Goal: Find specific fact: Find specific fact

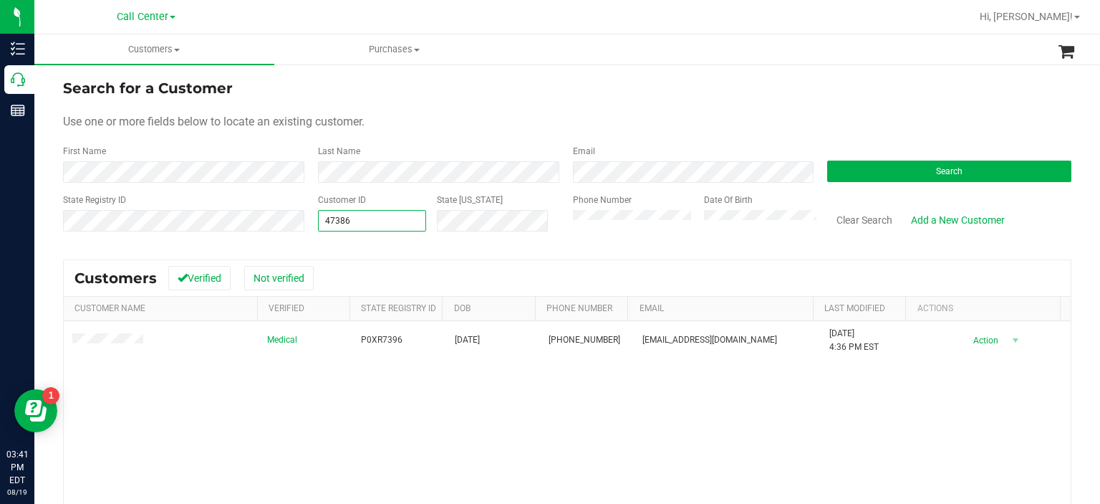
click at [378, 228] on span "47386 47386" at bounding box center [372, 220] width 109 height 21
click at [378, 228] on input "47386" at bounding box center [372, 221] width 107 height 20
drag, startPoint x: 0, startPoint y: 0, endPoint x: 378, endPoint y: 228, distance: 441.8
click at [378, 228] on input "47386" at bounding box center [372, 221] width 107 height 20
paste input "1557786"
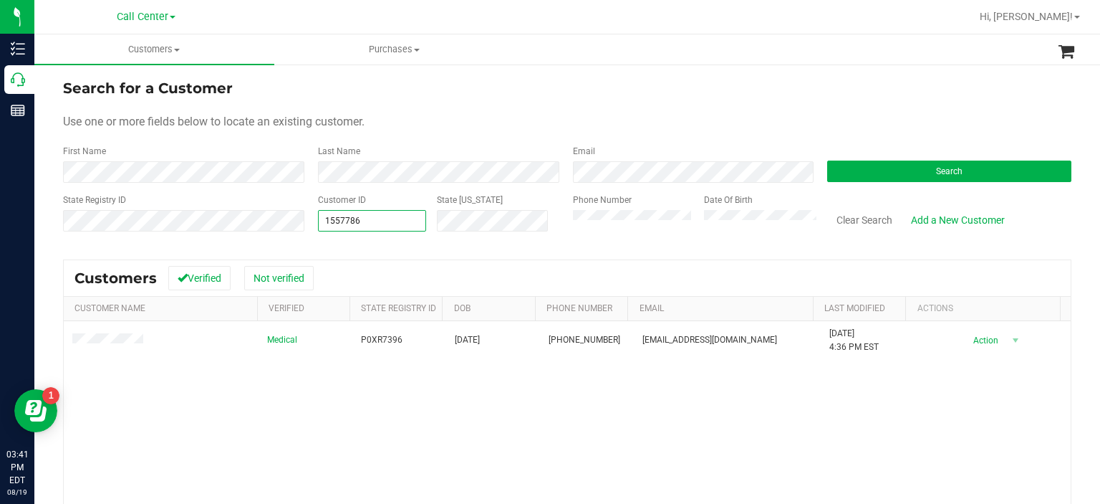
type input "1557786"
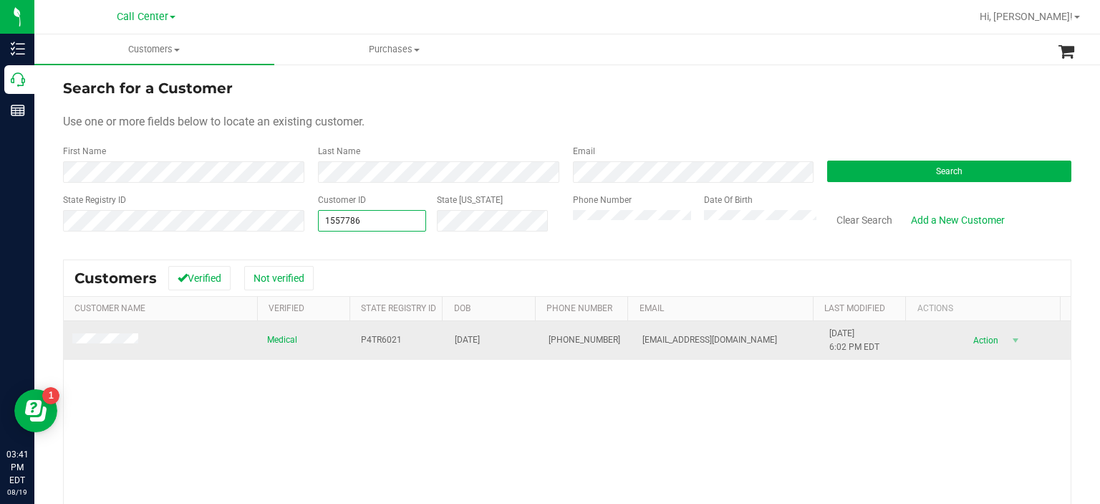
click at [380, 334] on span "P4TR6021" at bounding box center [381, 340] width 41 height 14
copy span "P4TR6021"
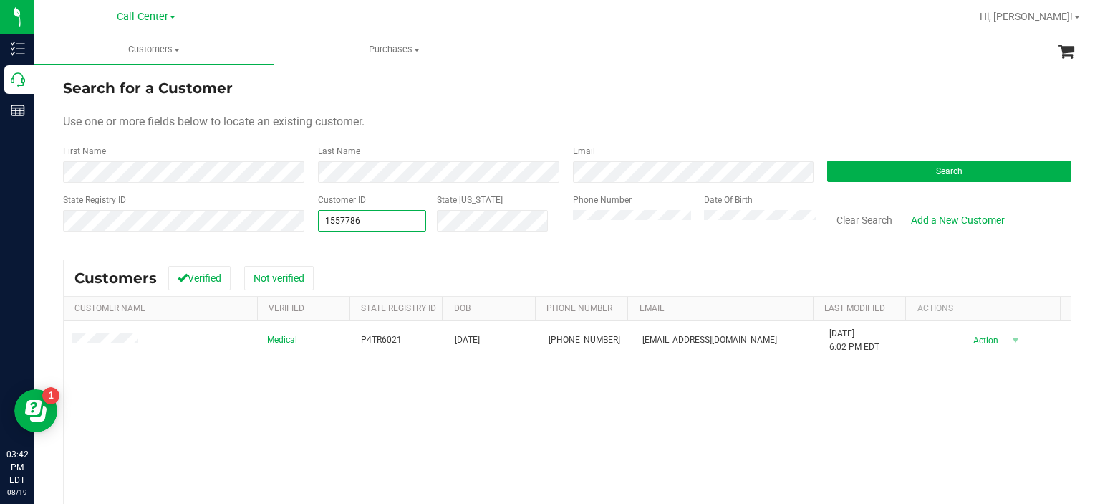
click at [392, 213] on span "1557786 1557786" at bounding box center [372, 220] width 109 height 21
click at [392, 213] on input "1557786" at bounding box center [372, 221] width 107 height 20
paste input "1570528"
type input "1570528"
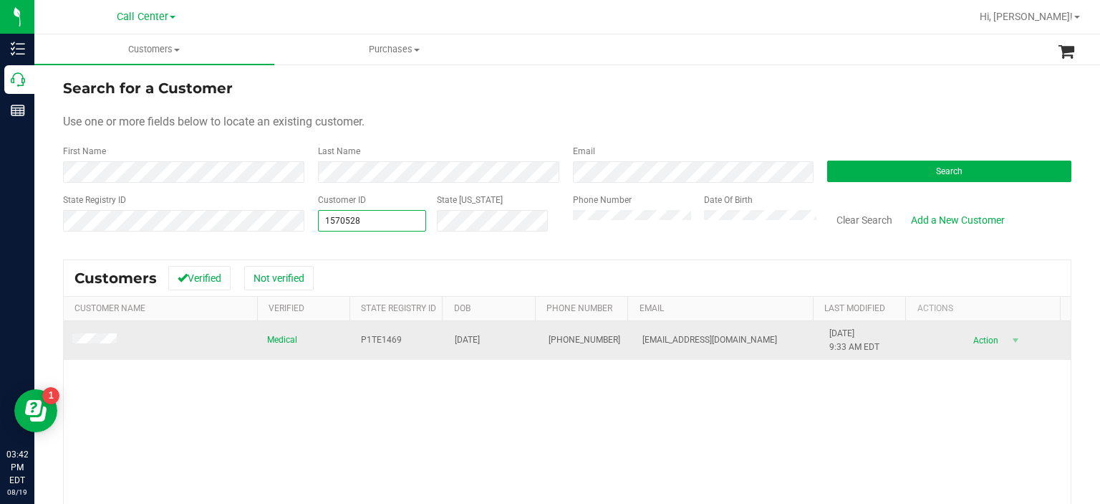
click at [381, 334] on span "P1TE1469" at bounding box center [381, 340] width 41 height 14
copy span "P1TE1469"
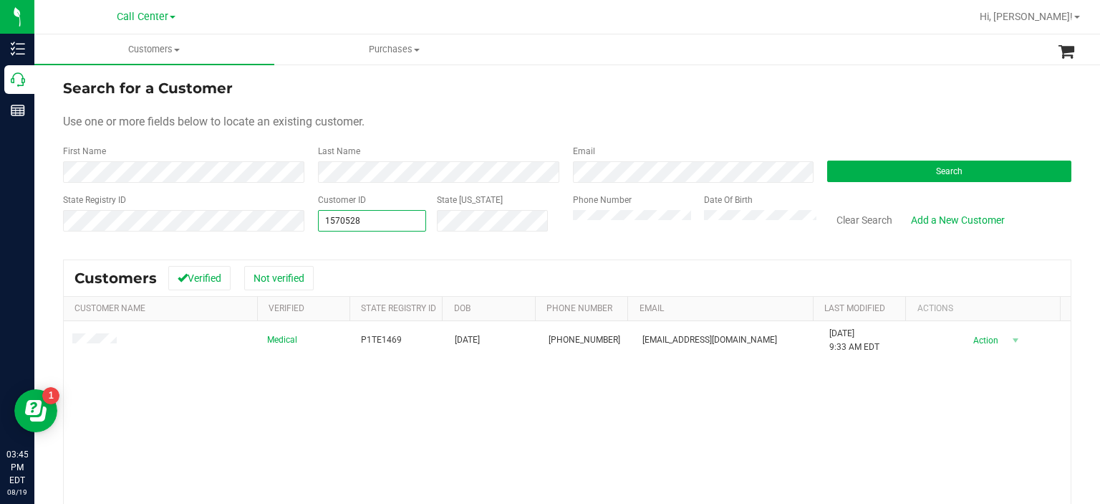
click at [369, 220] on span "1570528 1570528" at bounding box center [372, 220] width 109 height 21
click at [369, 220] on input "1570528" at bounding box center [372, 221] width 107 height 20
paste input "1593898"
type input "1593898"
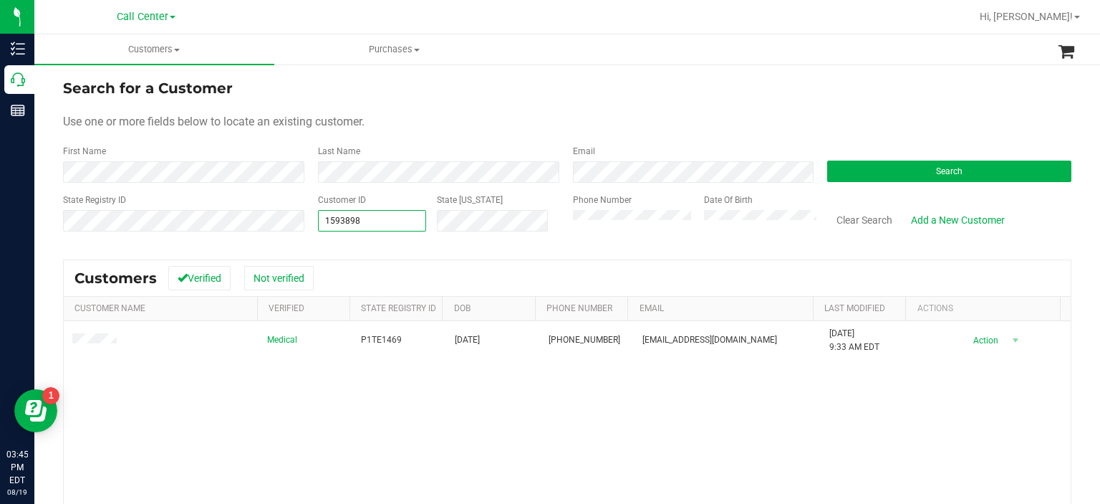
type input "1593898"
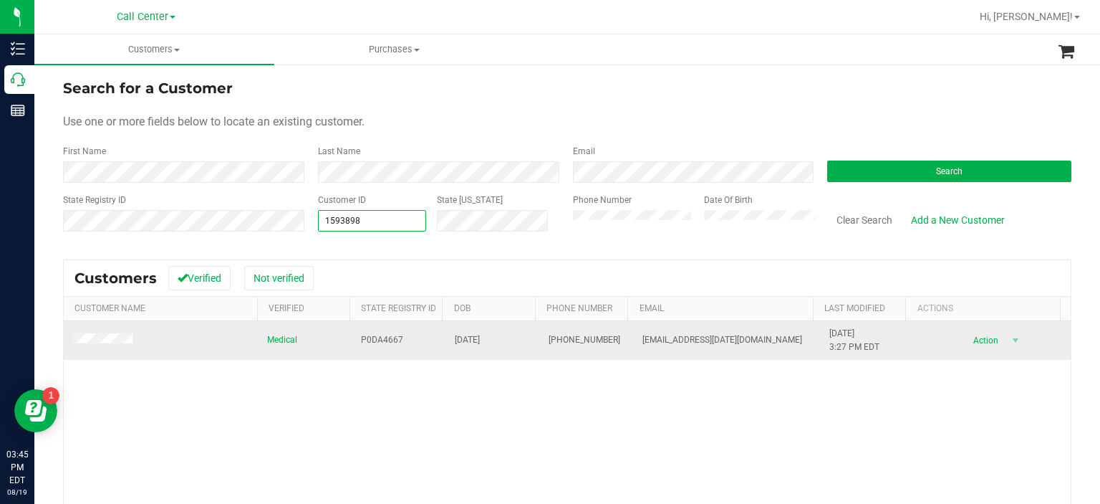
click at [379, 343] on span "P0DA4667" at bounding box center [382, 340] width 42 height 14
copy span "P0DA4667"
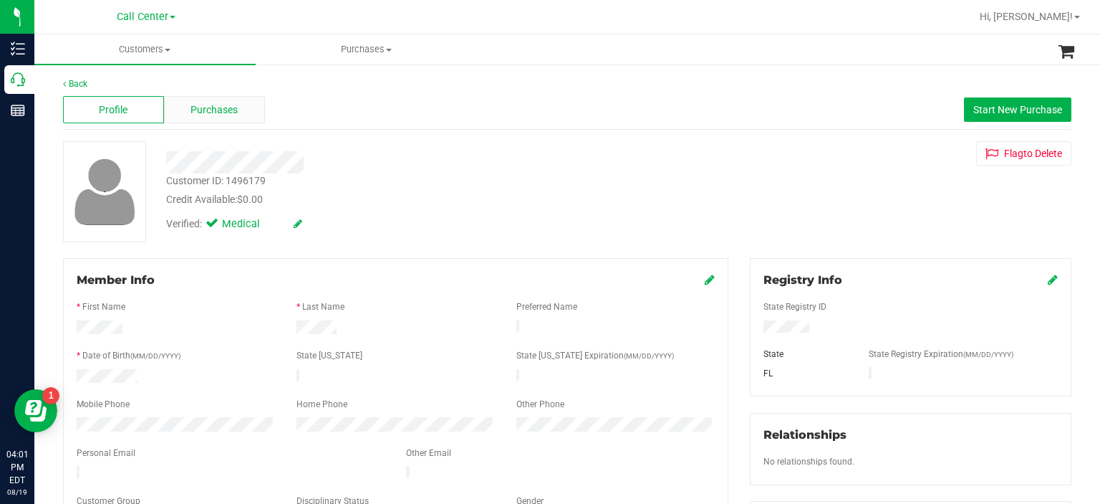
click at [218, 119] on div "Purchases" at bounding box center [214, 109] width 101 height 27
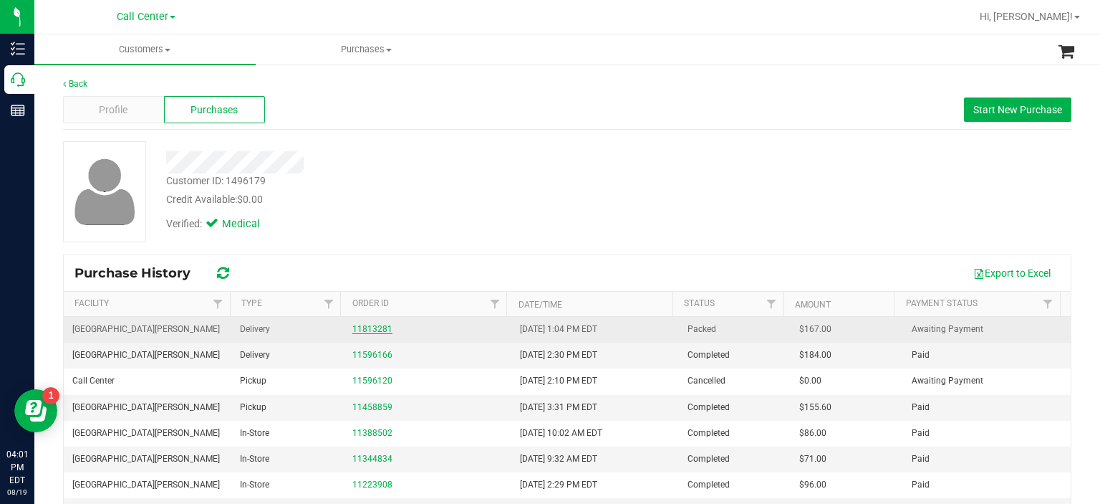
click at [361, 332] on link "11813281" at bounding box center [372, 329] width 40 height 10
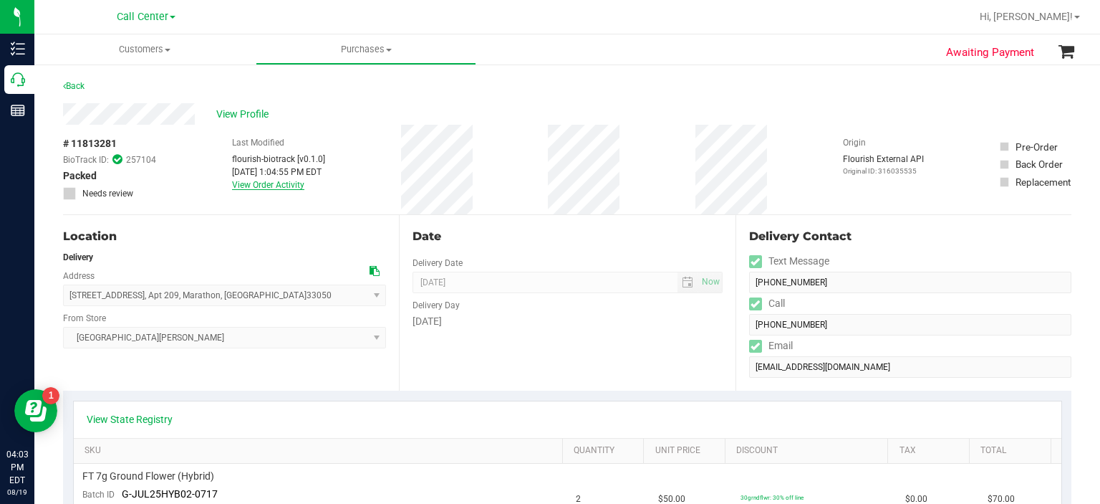
click at [289, 184] on link "View Order Activity" at bounding box center [268, 185] width 72 height 10
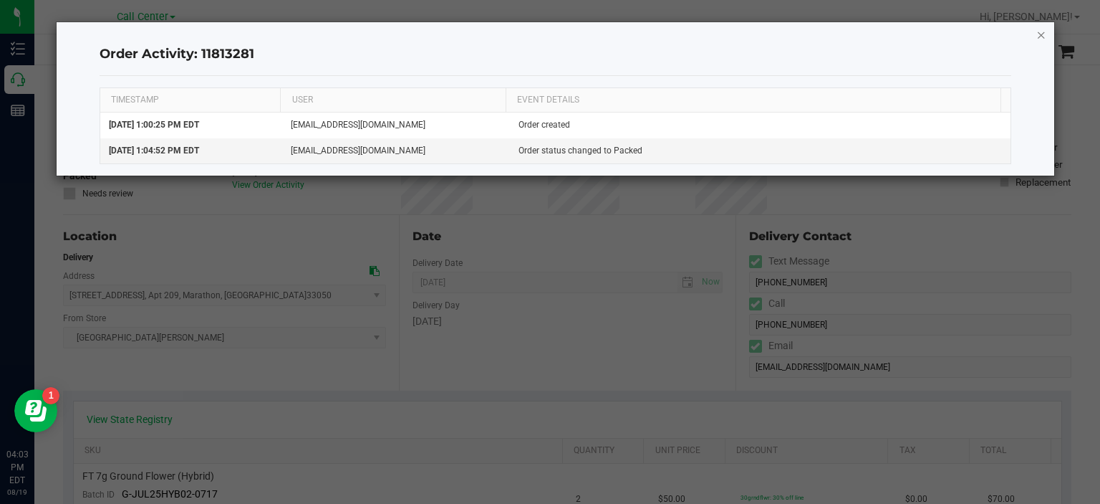
click at [1044, 32] on icon "button" at bounding box center [1041, 34] width 10 height 17
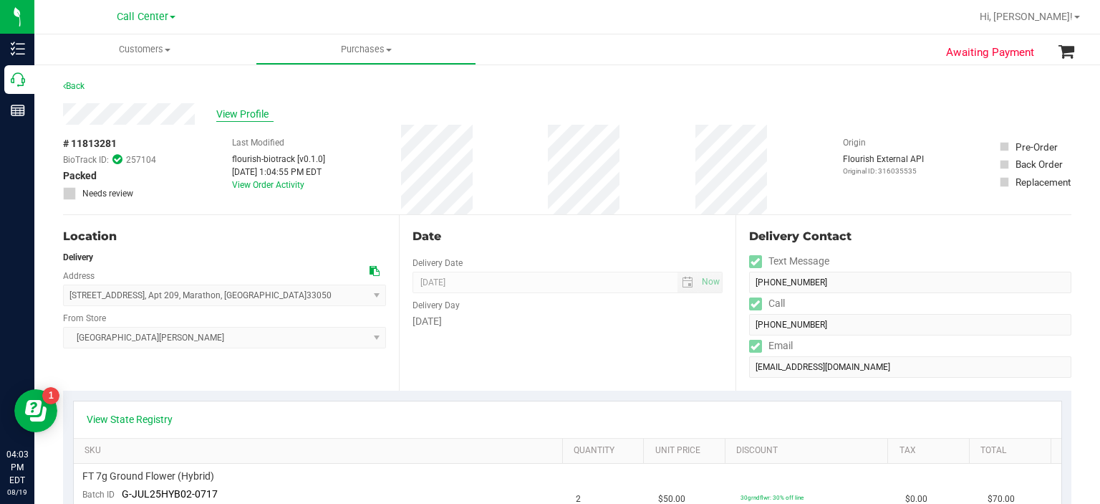
click at [259, 114] on span "View Profile" at bounding box center [244, 114] width 57 height 15
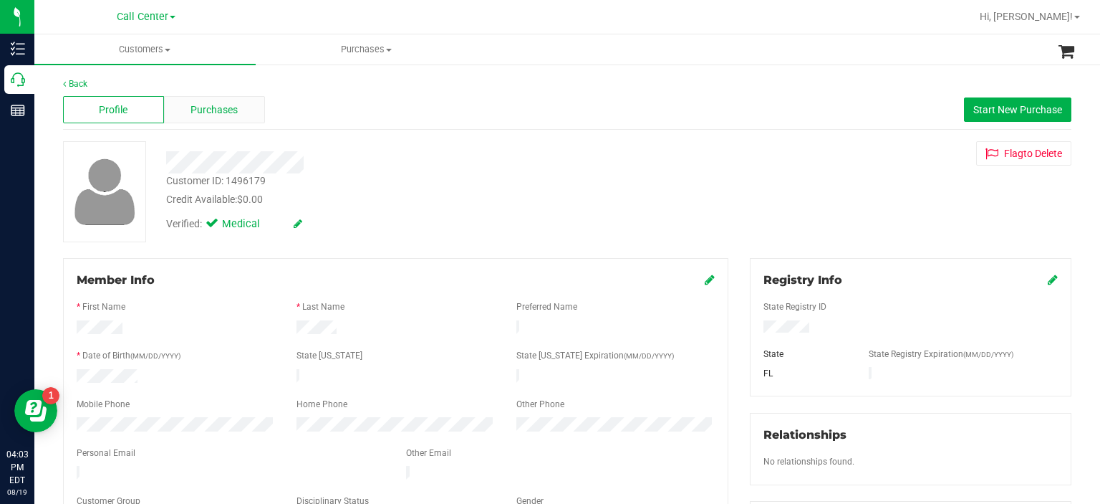
click at [239, 114] on div "Purchases" at bounding box center [214, 109] width 101 height 27
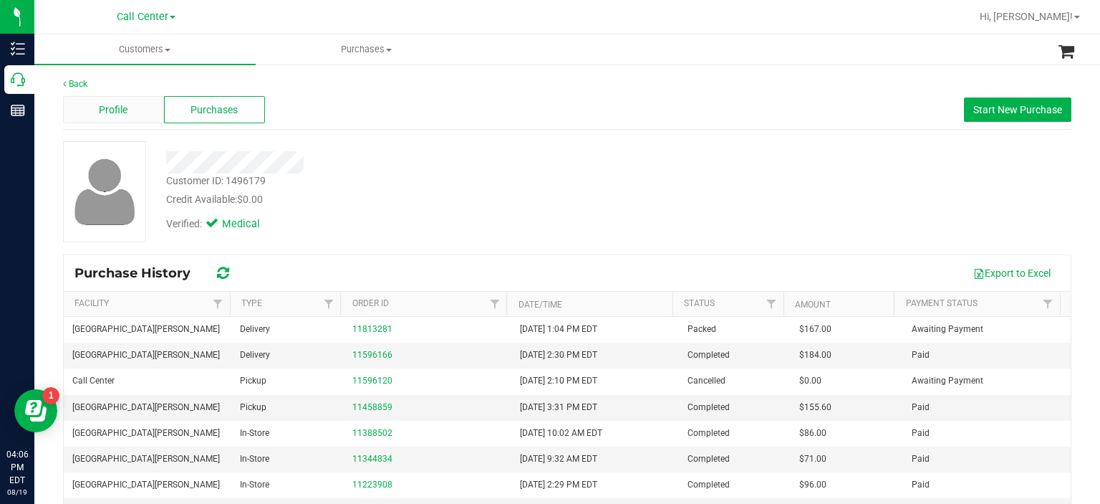
click at [108, 108] on span "Profile" at bounding box center [113, 109] width 29 height 15
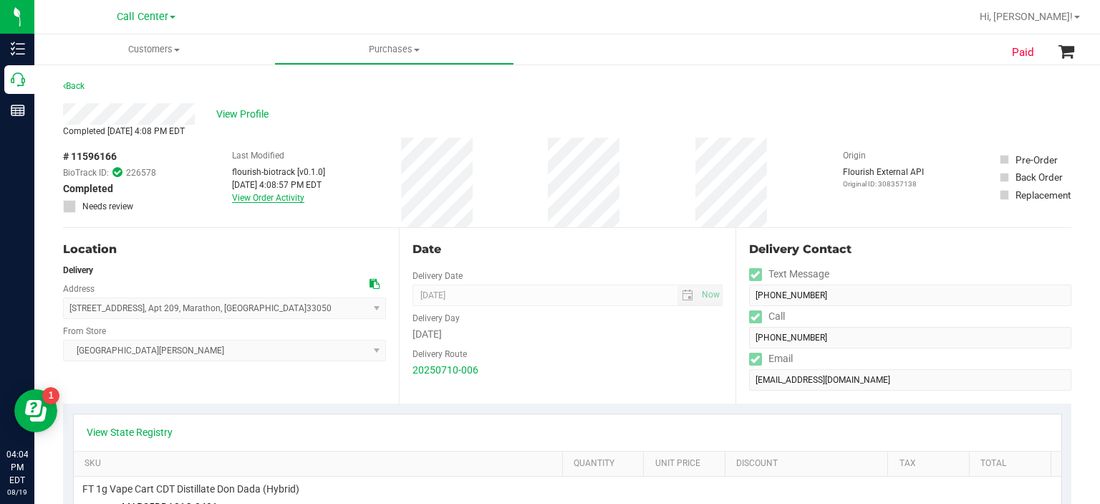
click at [261, 195] on link "View Order Activity" at bounding box center [268, 198] width 72 height 10
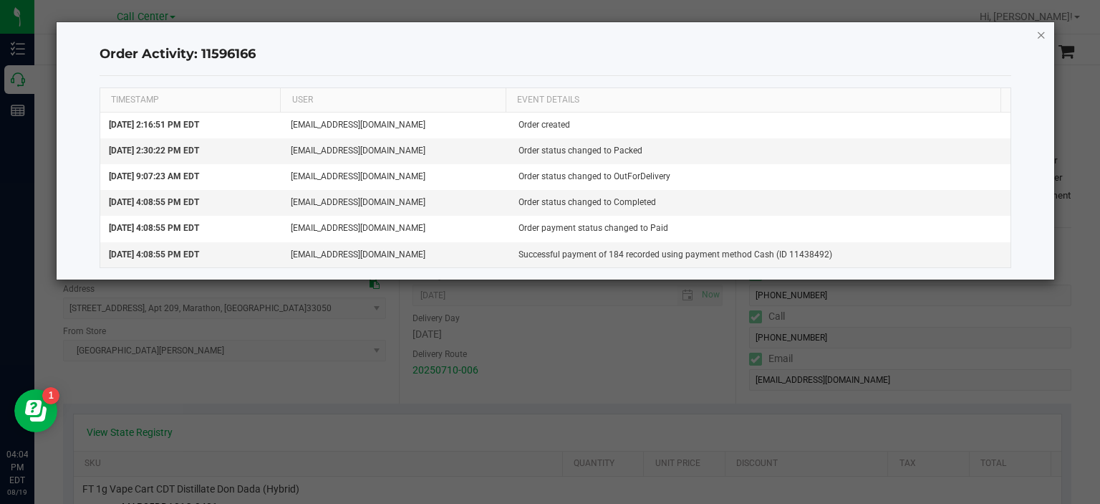
click at [1043, 34] on icon "button" at bounding box center [1041, 34] width 10 height 17
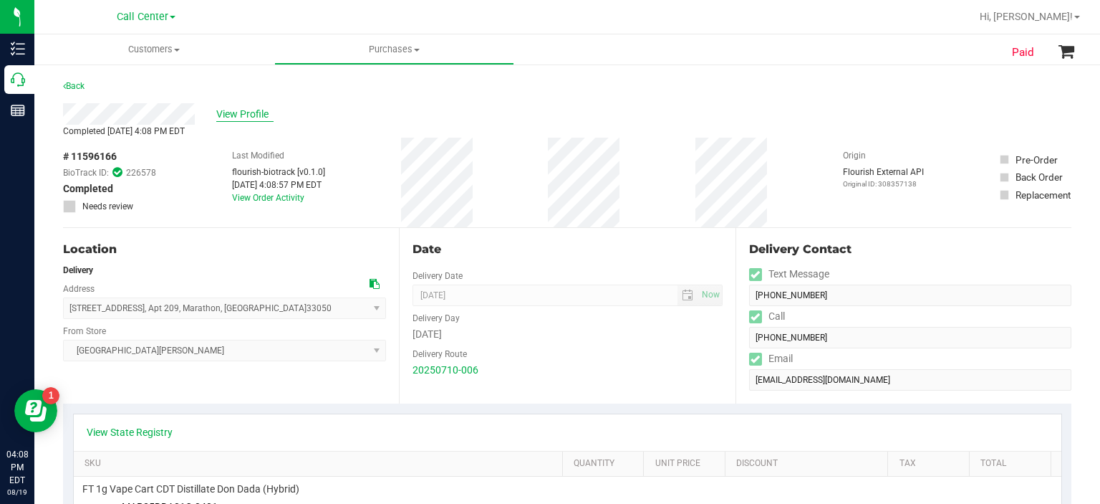
click at [244, 121] on span "View Profile" at bounding box center [244, 114] width 57 height 15
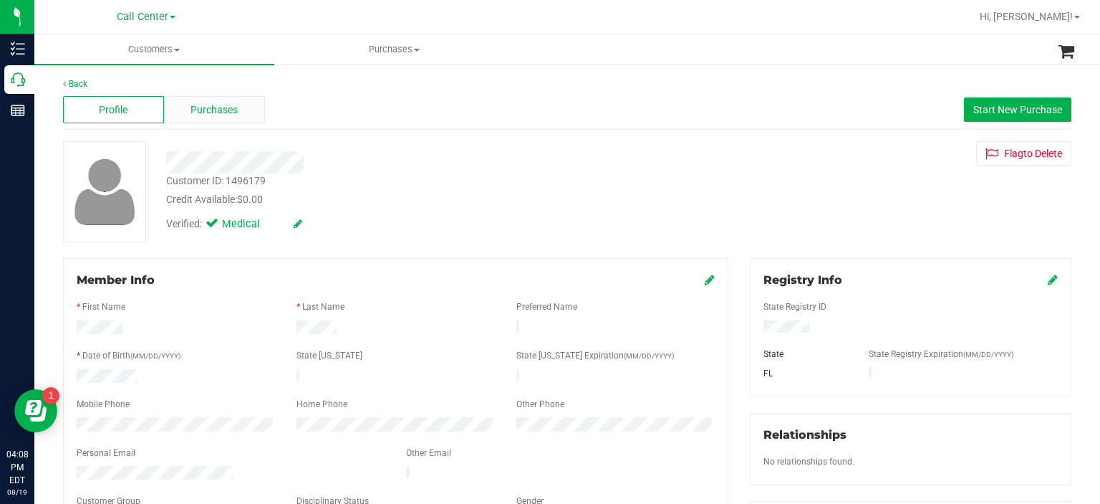
click at [215, 111] on span "Purchases" at bounding box center [214, 109] width 47 height 15
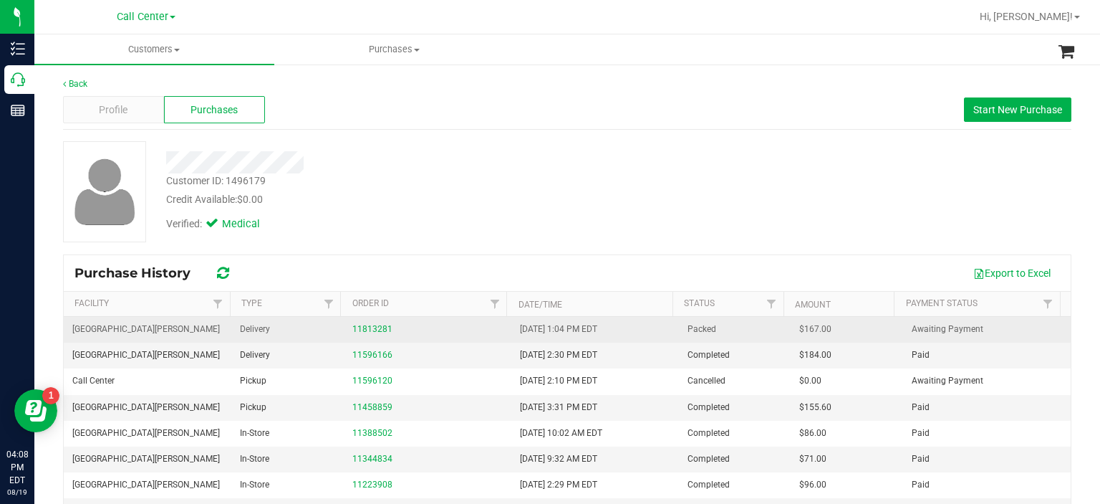
click at [358, 334] on div "11813281" at bounding box center [427, 329] width 150 height 14
click at [372, 326] on link "11813281" at bounding box center [372, 329] width 40 height 10
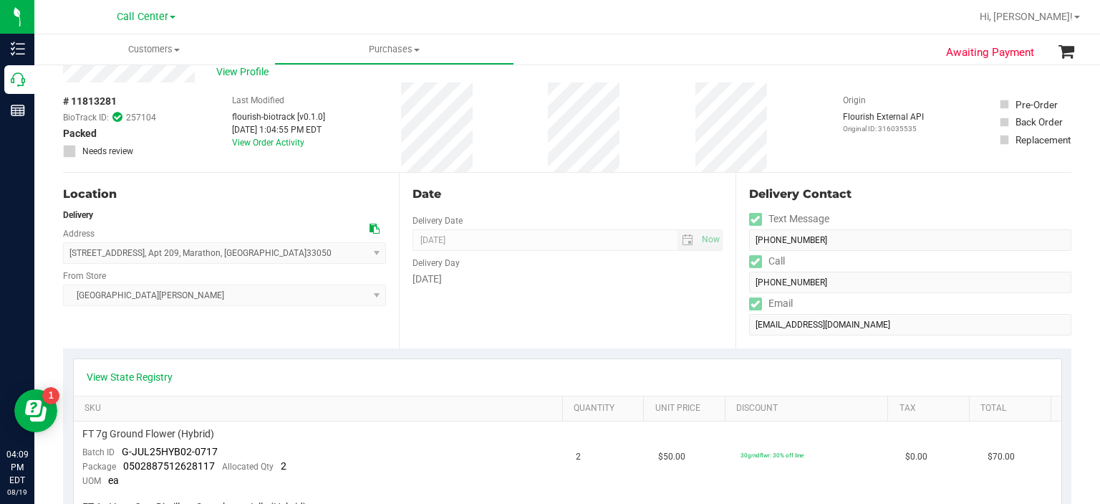
scroll to position [37, 0]
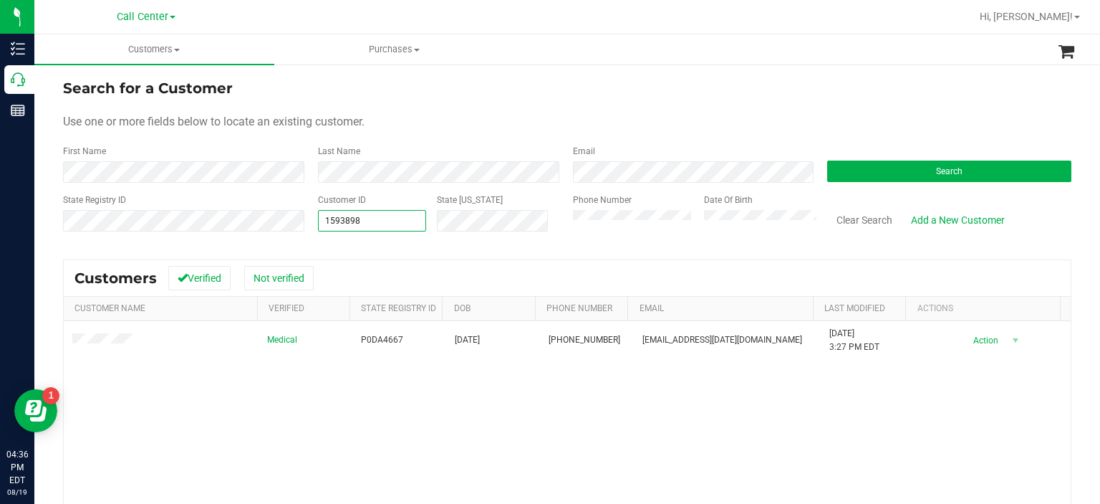
click at [387, 220] on span "1593898 1593898" at bounding box center [372, 220] width 109 height 21
drag, startPoint x: 0, startPoint y: 0, endPoint x: 387, endPoint y: 220, distance: 444.9
click at [387, 220] on input "1593898" at bounding box center [372, 221] width 107 height 20
paste input "226453"
type input "226453"
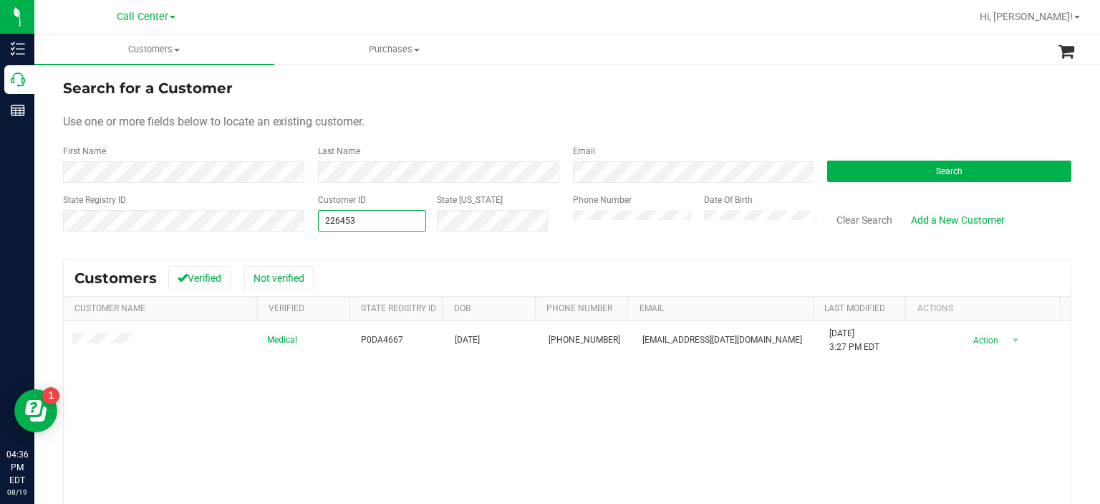
type input "226453"
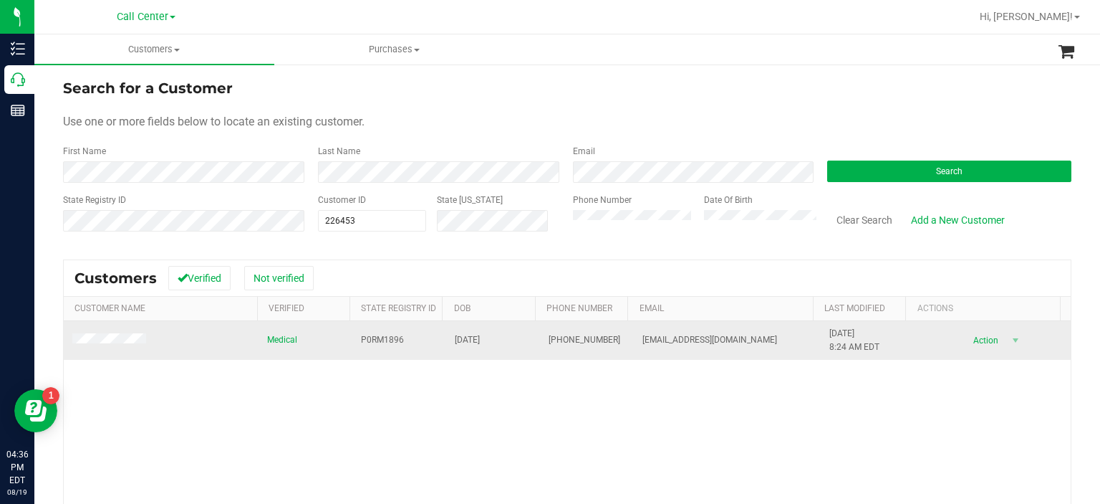
click at [384, 344] on span "P0RM1896" at bounding box center [382, 340] width 43 height 14
copy span "P0RM1896"
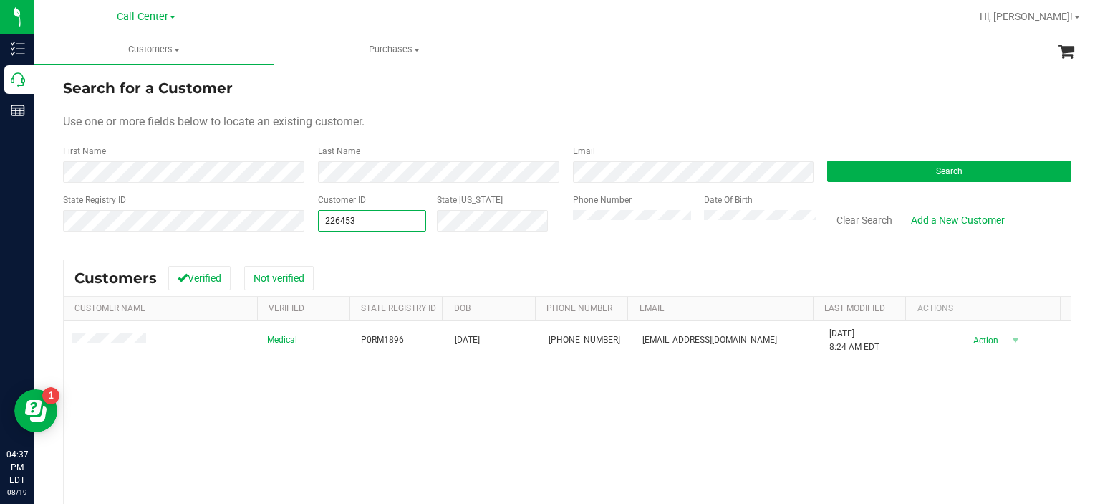
click at [392, 223] on span "226453 226453" at bounding box center [372, 220] width 109 height 21
click at [392, 223] on input "226453" at bounding box center [372, 221] width 107 height 20
paste input "1597478"
type input "1597478"
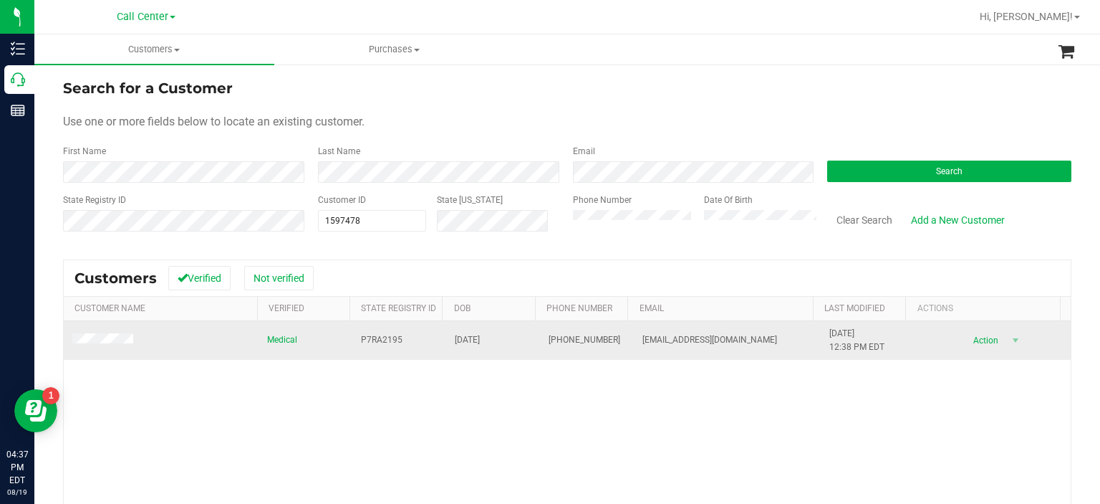
click at [385, 342] on span "P7RA2195" at bounding box center [382, 340] width 42 height 14
copy span "P7RA2195"
